Goal: Transaction & Acquisition: Purchase product/service

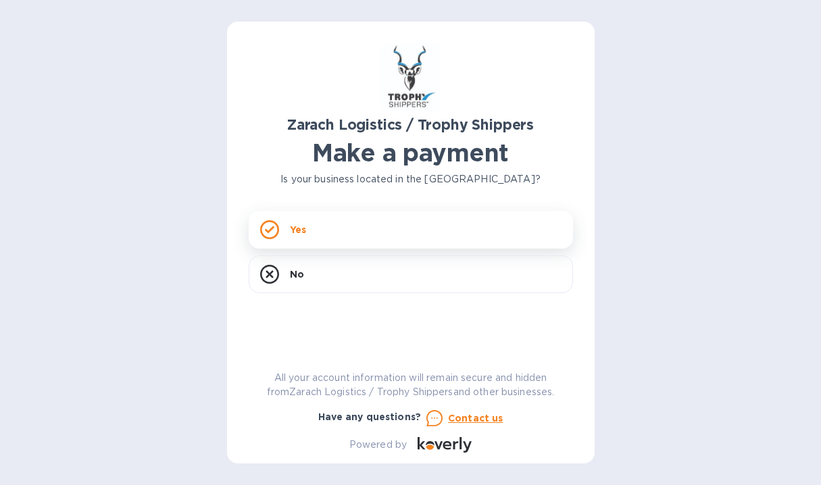
click at [353, 226] on div "Yes" at bounding box center [411, 230] width 324 height 38
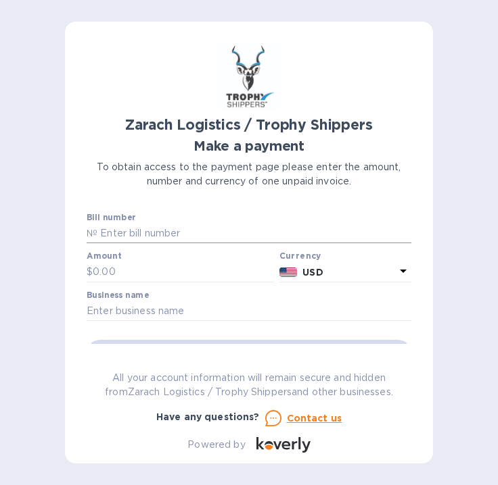
click at [162, 234] on input "text" at bounding box center [254, 234] width 314 height 20
type input "B00173923"
click at [170, 279] on input "text" at bounding box center [183, 272] width 181 height 20
paste input "872.63"
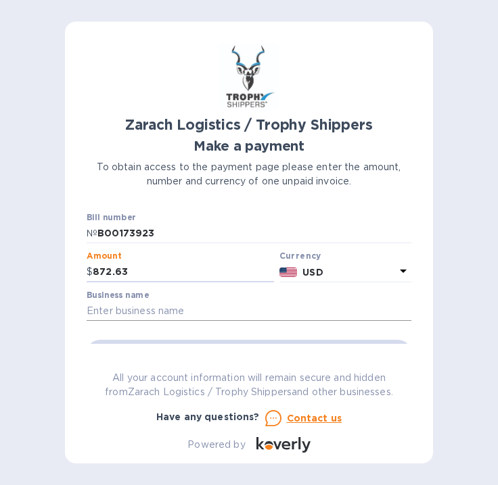
type input "872.63"
click at [187, 308] on input "text" at bounding box center [249, 312] width 324 height 20
type input "d"
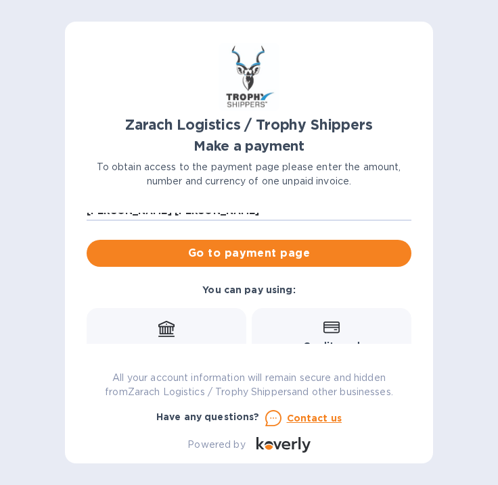
scroll to position [90, 0]
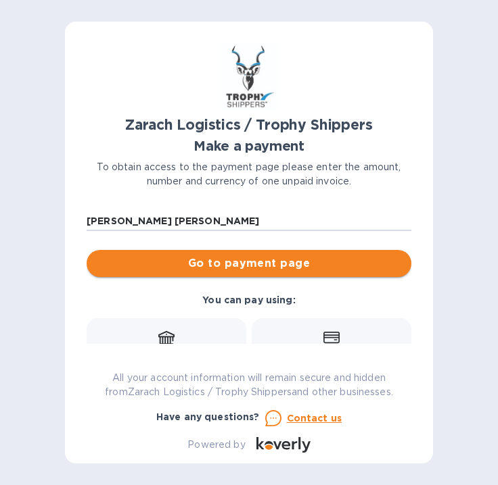
type input "[PERSON_NAME] [PERSON_NAME]"
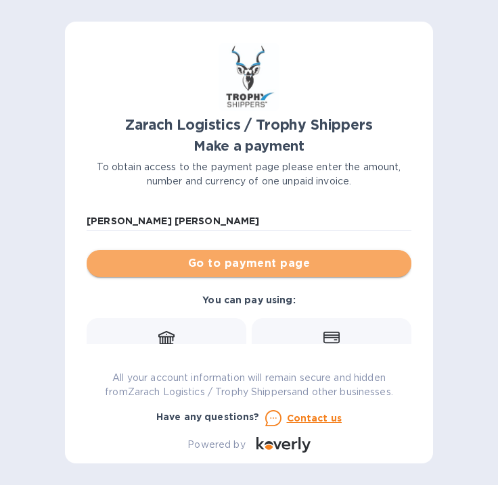
click at [291, 269] on span "Go to payment page" at bounding box center [248, 264] width 303 height 16
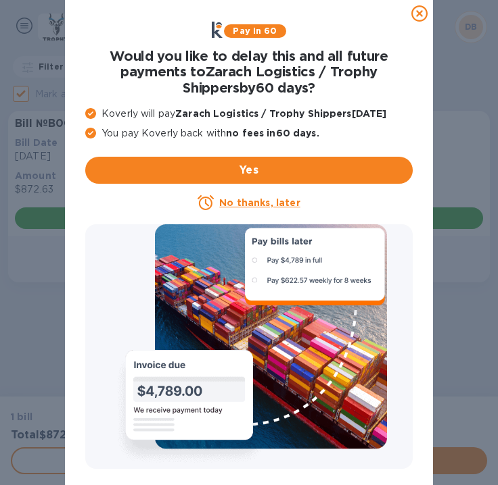
click at [279, 202] on u "No thanks, later" at bounding box center [259, 202] width 80 height 11
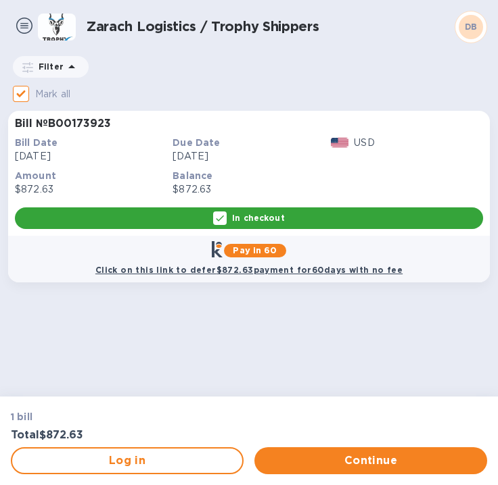
click at [263, 222] on p "In checkout" at bounding box center [258, 217] width 52 height 11
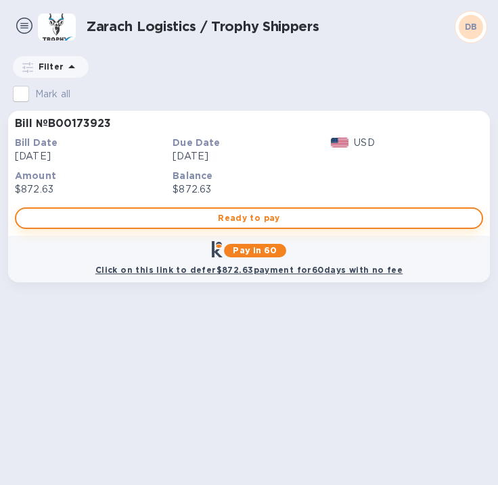
click at [292, 218] on span "Ready to pay" at bounding box center [248, 218] width 443 height 16
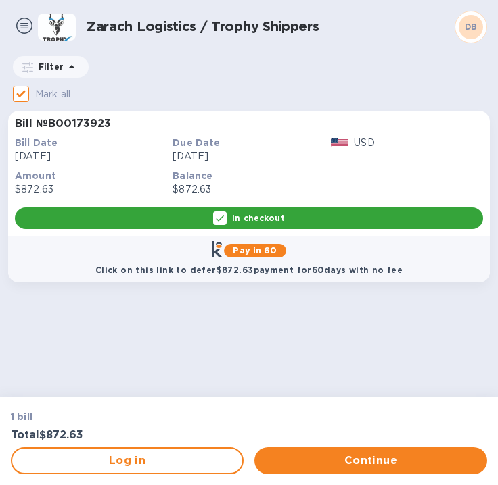
click at [293, 218] on div "In checkout" at bounding box center [249, 219] width 468 height 22
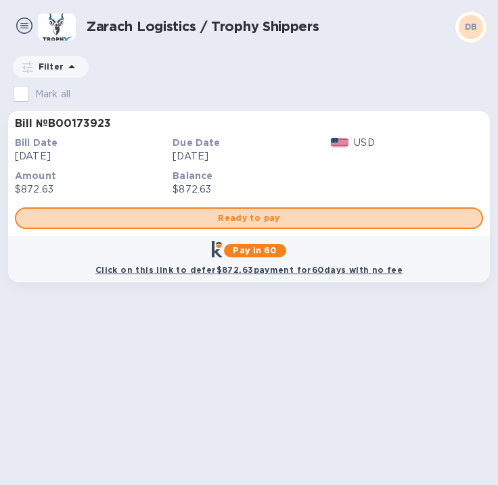
click at [293, 218] on span "Ready to pay" at bounding box center [248, 218] width 443 height 16
checkbox input "true"
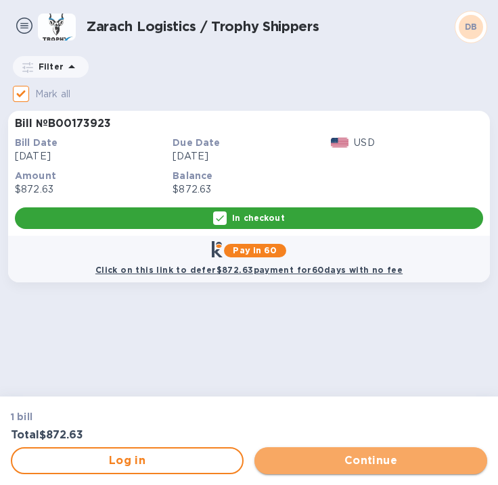
click at [363, 464] on span "Continue" at bounding box center [370, 461] width 211 height 16
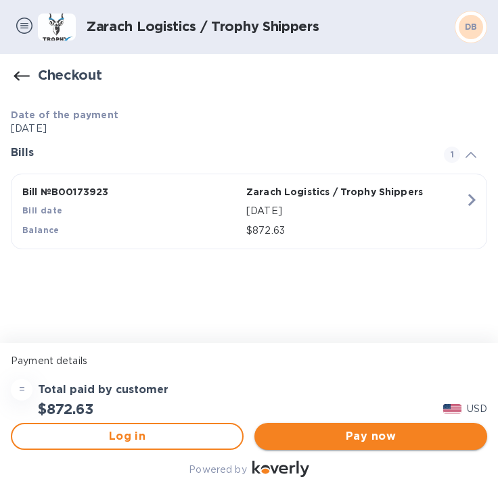
click at [382, 441] on span "Pay now" at bounding box center [370, 437] width 211 height 16
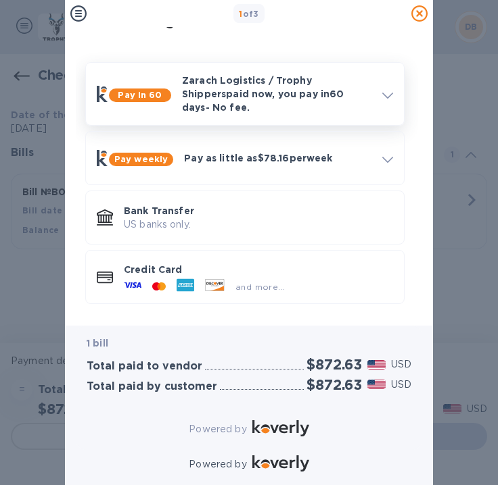
scroll to position [14, 0]
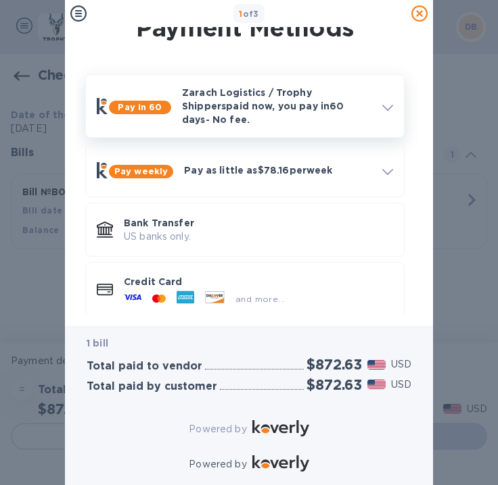
click at [385, 112] on div at bounding box center [388, 106] width 22 height 24
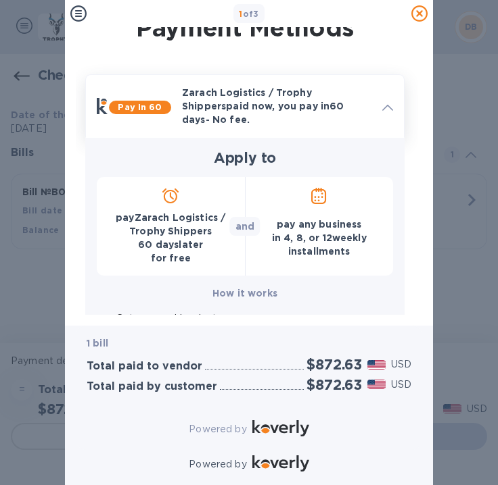
click at [385, 112] on div at bounding box center [388, 106] width 22 height 24
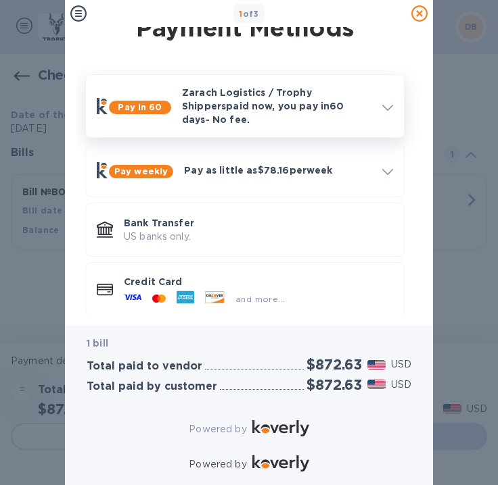
click at [353, 98] on p "Zarach Logistics / Trophy Shippers paid now, you pay [DATE] - No fee." at bounding box center [276, 106] width 189 height 41
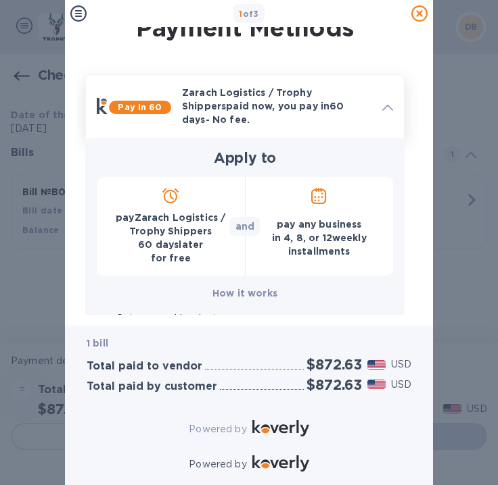
click at [387, 108] on span at bounding box center [387, 106] width 11 height 13
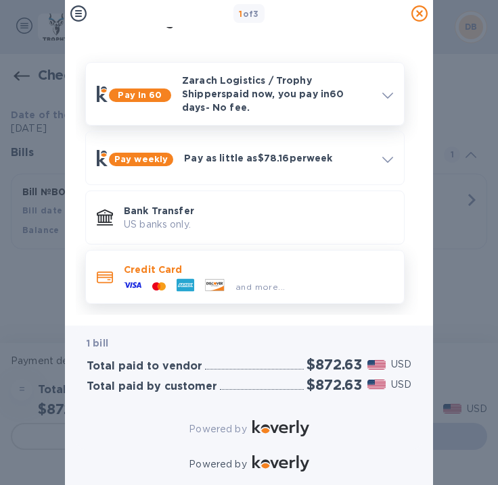
scroll to position [26, 0]
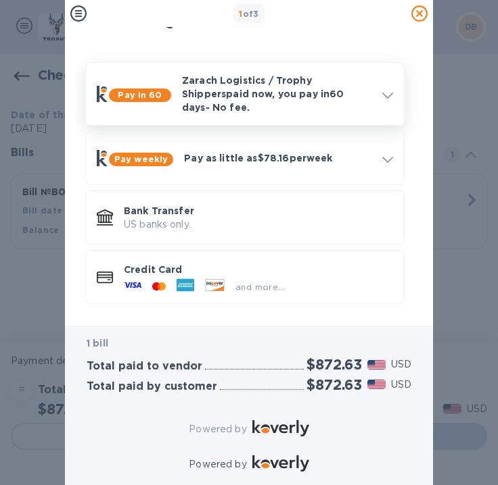
click at [336, 90] on p "Zarach Logistics / Trophy Shippers paid now, you pay [DATE] - No fee." at bounding box center [276, 94] width 189 height 41
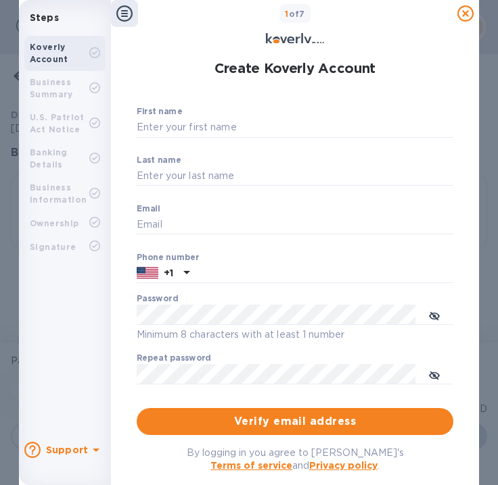
scroll to position [0, 0]
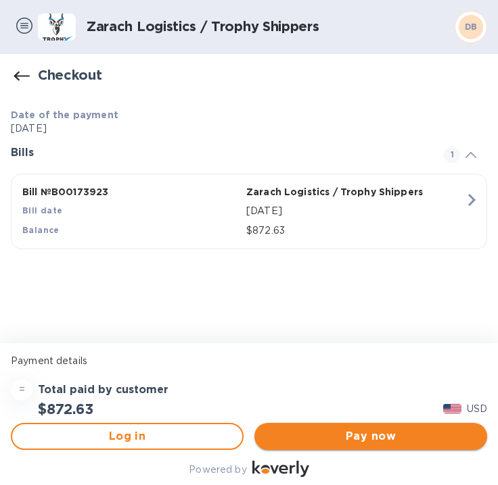
click at [368, 446] on button "Pay now" at bounding box center [370, 436] width 233 height 27
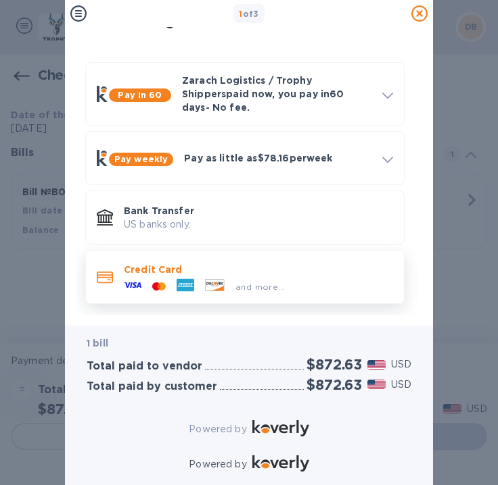
scroll to position [26, 0]
click at [289, 263] on p "Credit Card" at bounding box center [258, 270] width 269 height 14
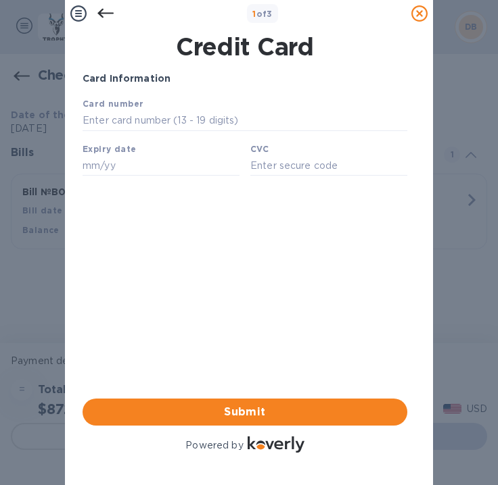
scroll to position [0, 0]
click at [278, 120] on input "text" at bounding box center [244, 121] width 324 height 20
type input "[CREDIT_CARD_NUMBER]"
type input "01/29"
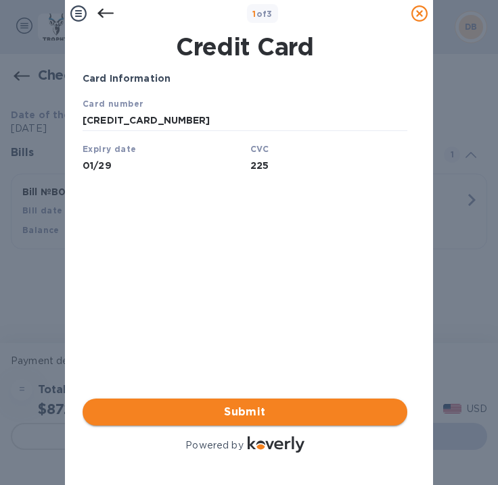
type input "225"
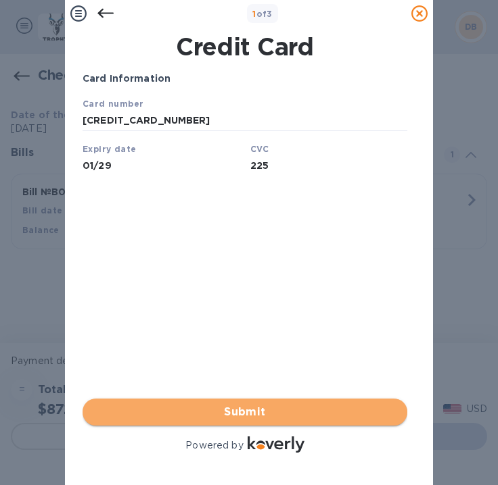
click at [304, 408] on span "Submit" at bounding box center [244, 412] width 303 height 16
click at [268, 404] on span "Submit" at bounding box center [244, 412] width 303 height 16
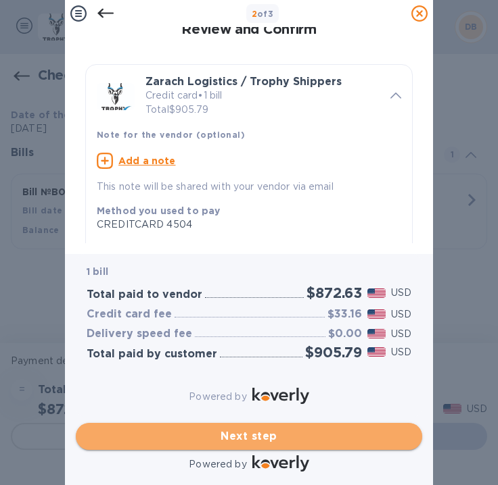
click at [319, 434] on button "Next step" at bounding box center [249, 436] width 346 height 27
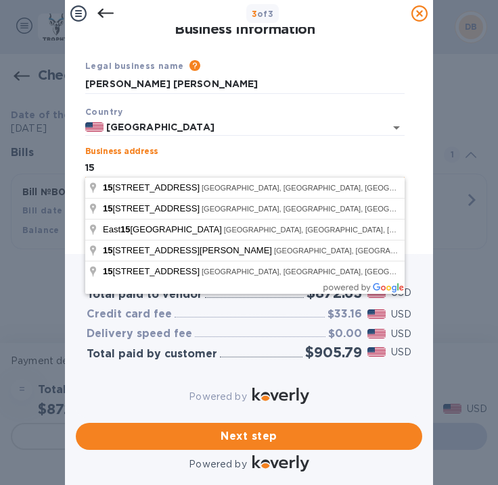
type input "1"
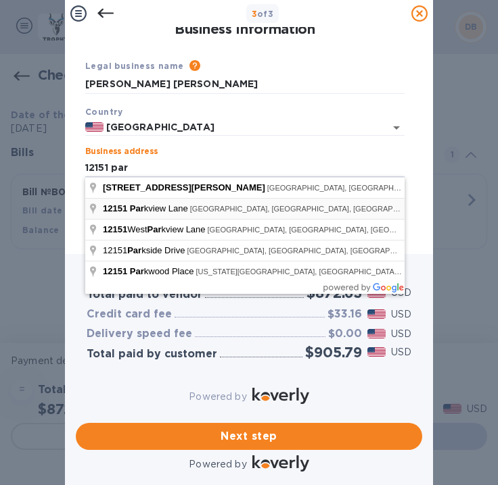
type input "[STREET_ADDRESS]"
type input "Holland"
type input "MI"
type input "49424"
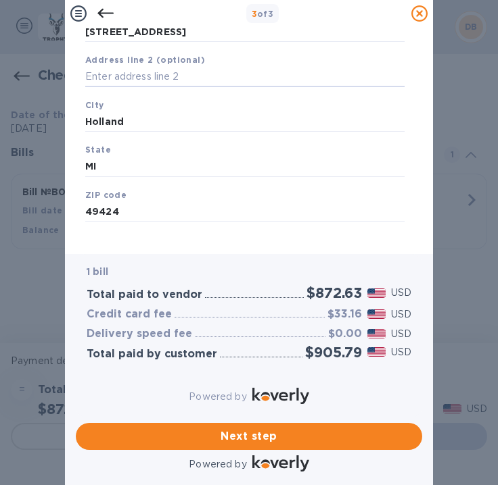
scroll to position [143, 0]
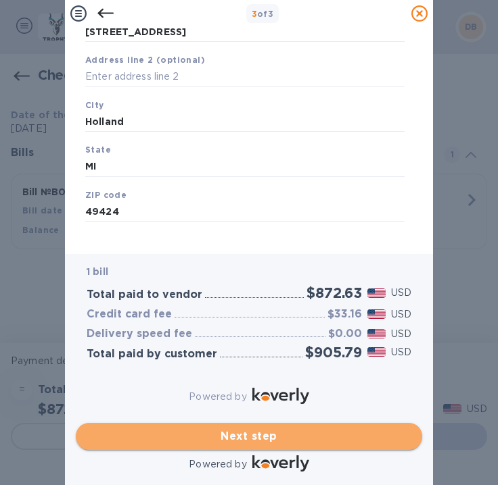
click at [337, 429] on span "Next step" at bounding box center [249, 437] width 324 height 16
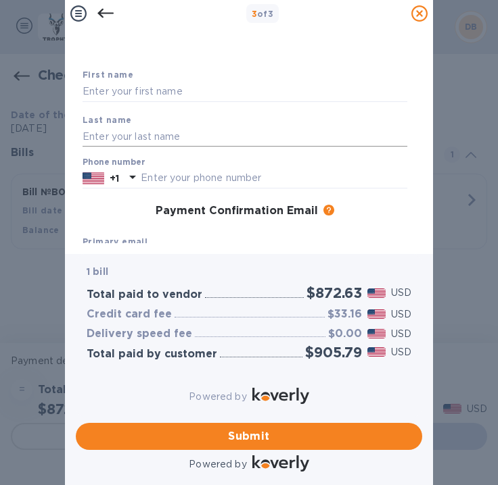
scroll to position [0, 1]
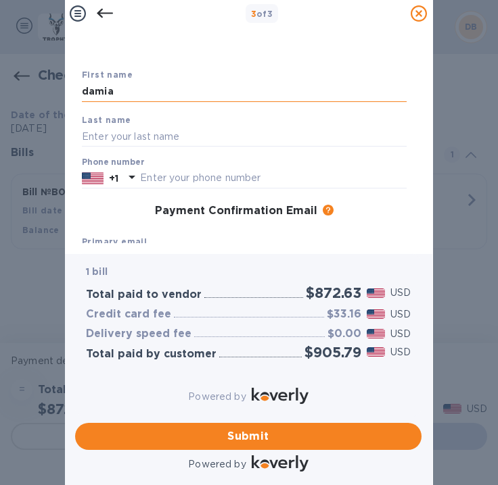
type input "[PERSON_NAME]"
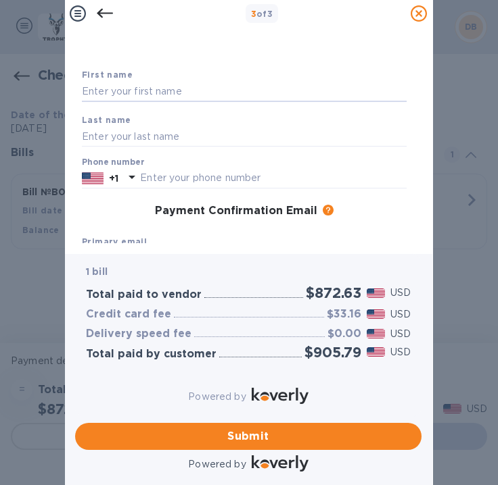
type input "[PERSON_NAME]"
type input "[PERSON_NAME][EMAIL_ADDRESS][DOMAIN_NAME]"
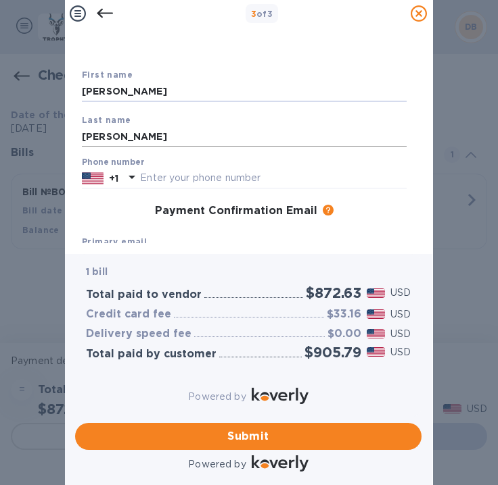
type input "[PERSON_NAME][EMAIL_ADDRESS][DOMAIN_NAME]"
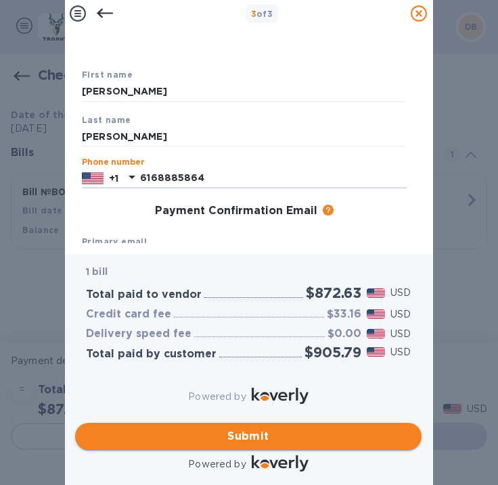
type input "6168885864"
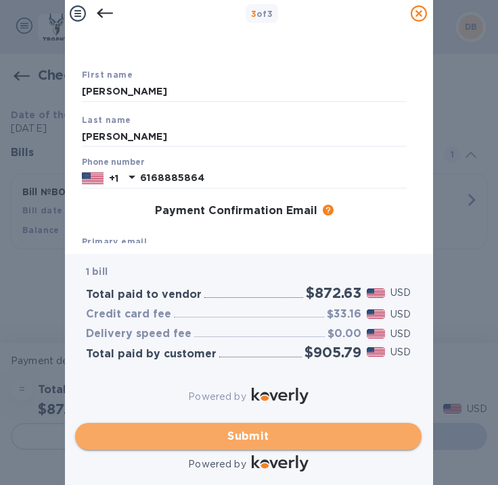
click at [301, 429] on span "Submit" at bounding box center [248, 437] width 324 height 16
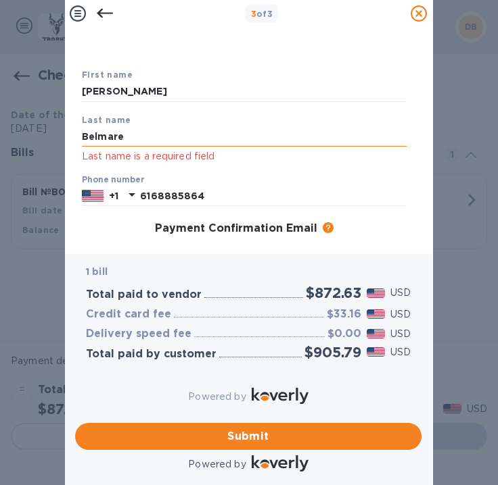
type input "[PERSON_NAME]"
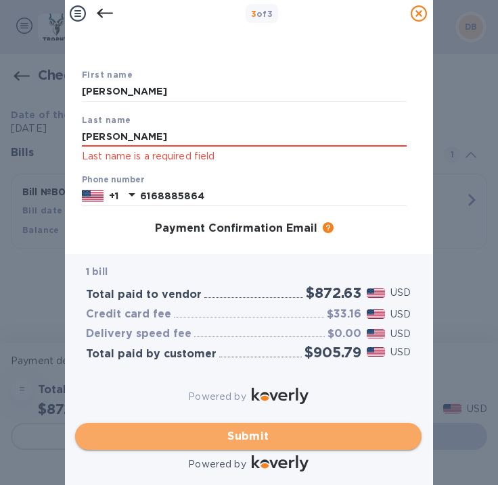
click at [266, 429] on span "Submit" at bounding box center [248, 437] width 324 height 16
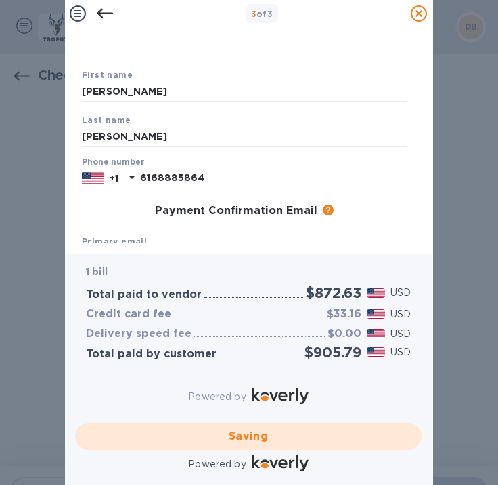
checkbox input "false"
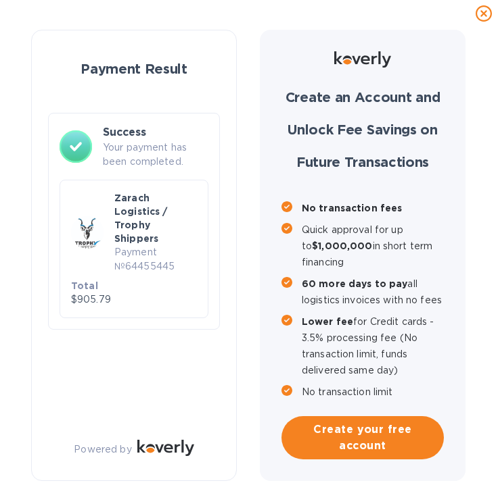
scroll to position [26, 0]
